Goal: Information Seeking & Learning: Learn about a topic

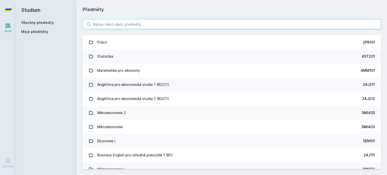
click at [177, 26] on input "search" at bounding box center [232, 24] width 298 height 10
paste input "5EN200"
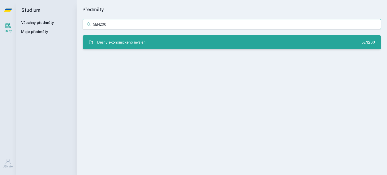
type input "5EN200"
click at [155, 41] on link "Dějiny ekonomického myšlení 5EN200" at bounding box center [232, 42] width 298 height 14
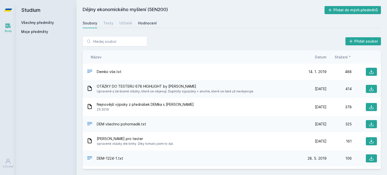
click at [151, 24] on div "Hodnocení" at bounding box center [147, 23] width 19 height 5
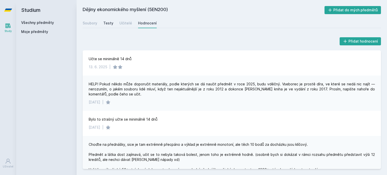
click at [108, 23] on div "Testy" at bounding box center [108, 23] width 10 height 5
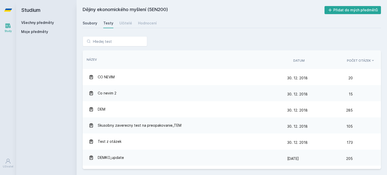
click at [91, 25] on div "Soubory" at bounding box center [90, 23] width 15 height 5
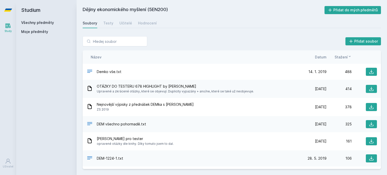
click at [324, 56] on span "Datum" at bounding box center [321, 56] width 12 height 5
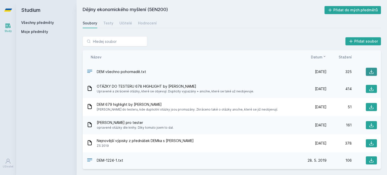
click at [371, 69] on icon at bounding box center [371, 71] width 5 height 5
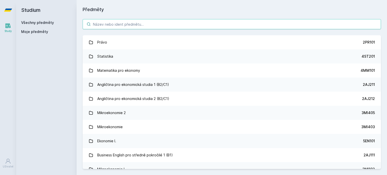
click at [119, 22] on input "search" at bounding box center [232, 24] width 298 height 10
type input "v"
paste input "5HP328"
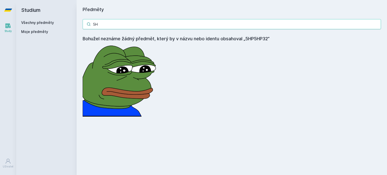
type input "5"
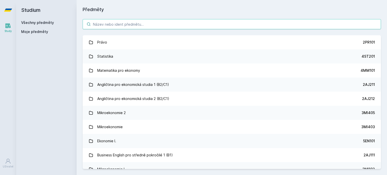
paste input "5HP328"
type input "5HP328"
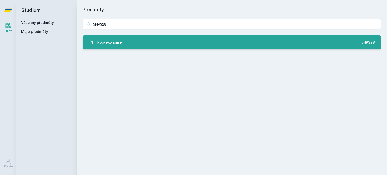
click at [113, 49] on link "Pop-ekonomie 5HP328" at bounding box center [232, 42] width 298 height 14
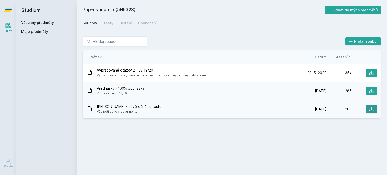
click at [369, 107] on icon at bounding box center [371, 108] width 5 height 5
click at [366, 92] on button at bounding box center [370, 91] width 11 height 8
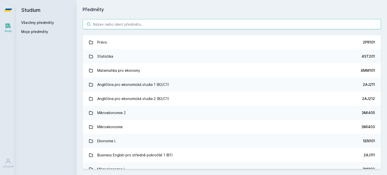
click at [129, 20] on input "search" at bounding box center [232, 24] width 298 height 10
paste input "5EN202"
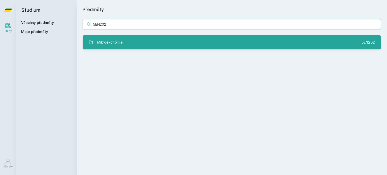
type input "5EN202"
click at [116, 46] on div "Mikroekonomie I." at bounding box center [111, 42] width 28 height 10
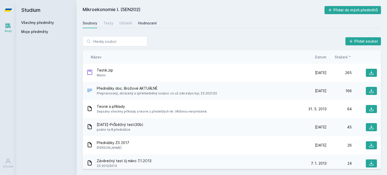
click at [148, 25] on div "Hodnocení" at bounding box center [147, 23] width 19 height 5
